Goal: Navigation & Orientation: Understand site structure

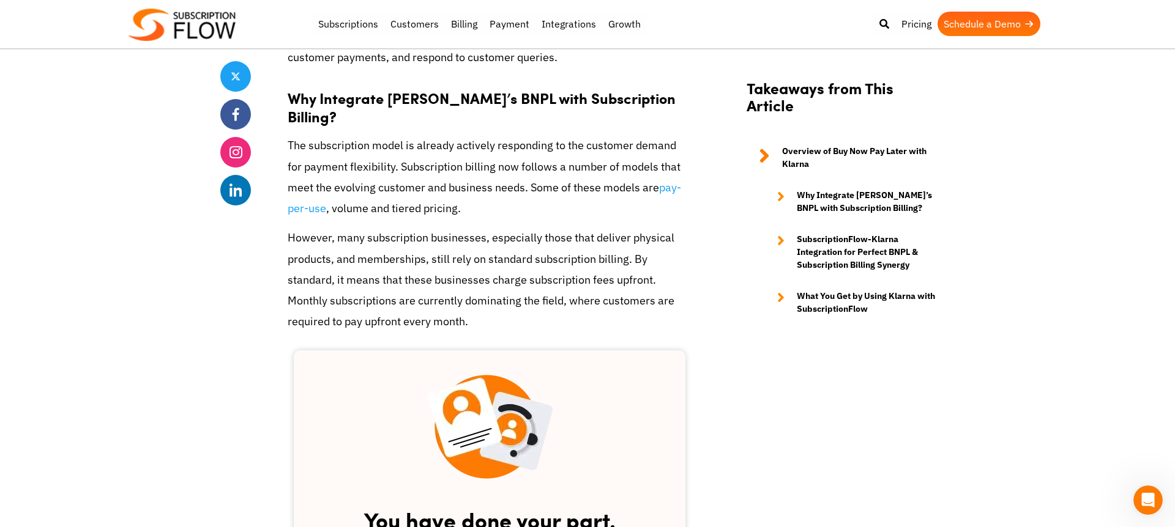
scroll to position [1405, 0]
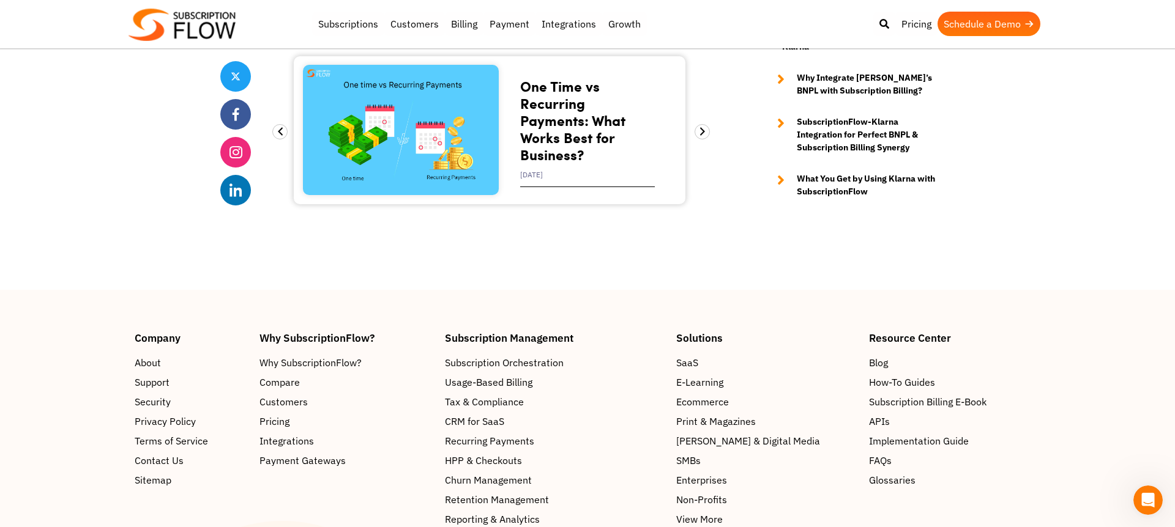
scroll to position [5257, 0]
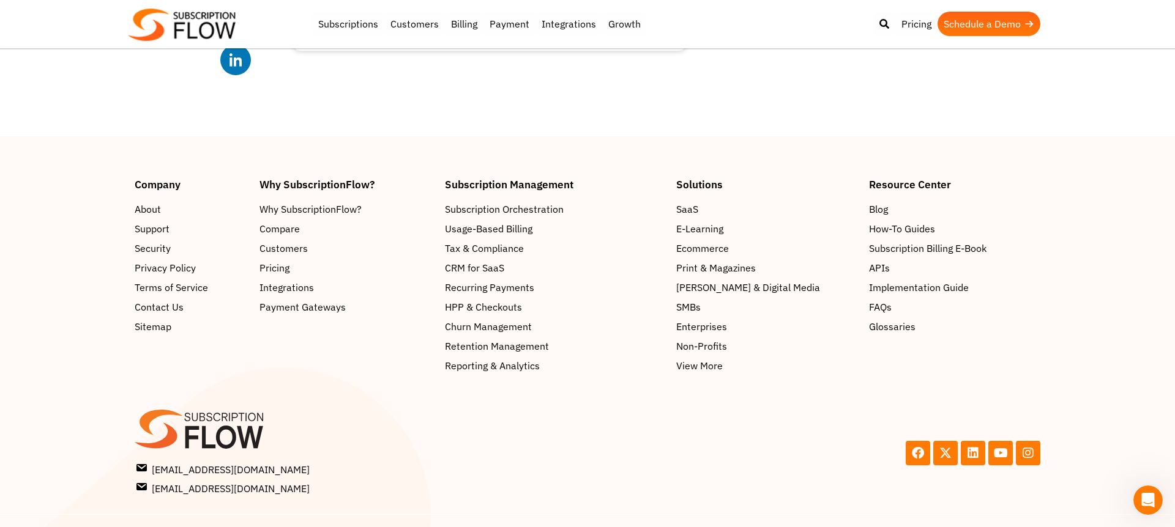
click at [209, 9] on img at bounding box center [181, 25] width 107 height 32
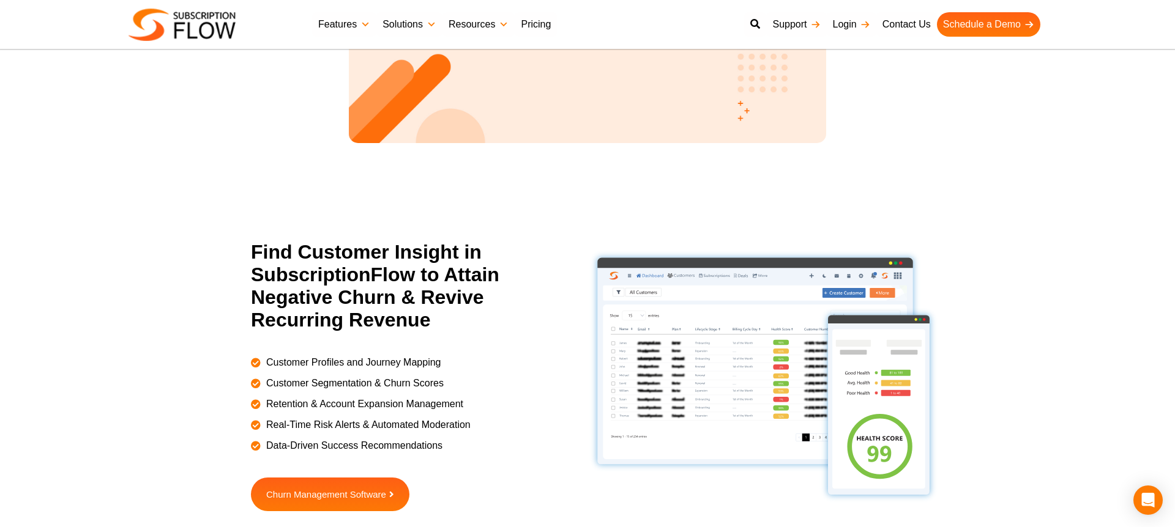
scroll to position [1678, 0]
